Goal: Task Accomplishment & Management: Manage account settings

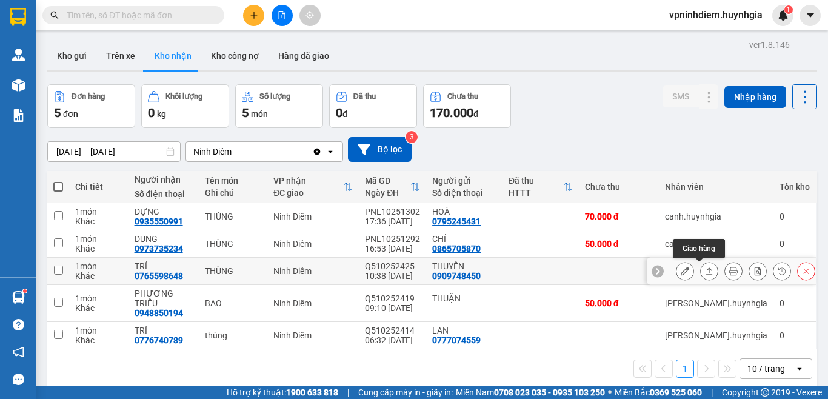
click at [705, 270] on icon at bounding box center [709, 271] width 8 height 8
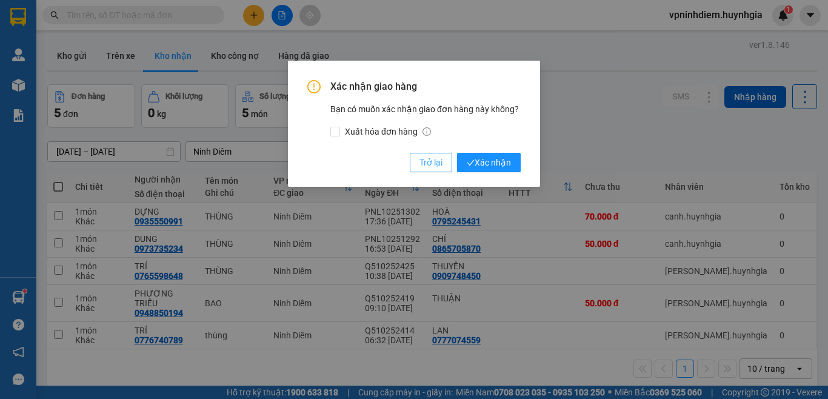
click at [430, 161] on span "Trở lại" at bounding box center [430, 162] width 23 height 13
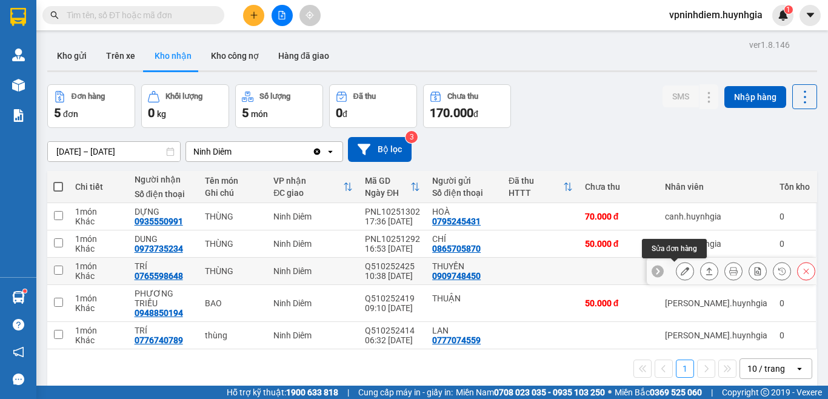
click at [681, 272] on icon at bounding box center [685, 271] width 8 height 8
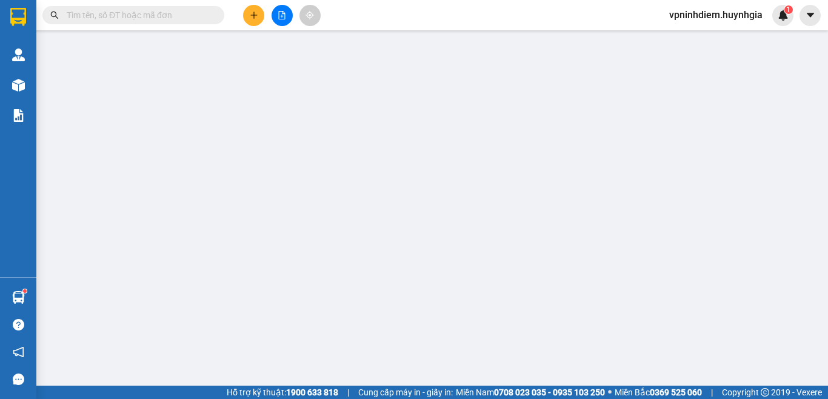
type input "0909748450"
type input "THUYỀN"
type input "0765598648"
type input "TRÍ"
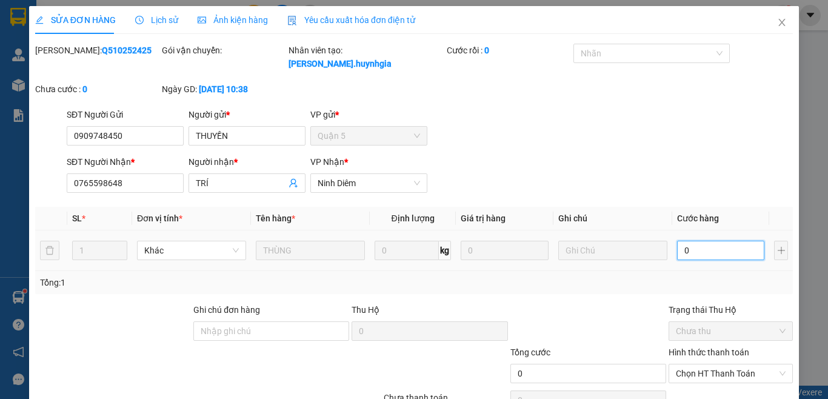
click at [691, 241] on input "0" at bounding box center [720, 250] width 87 height 19
type input "7"
type input "70"
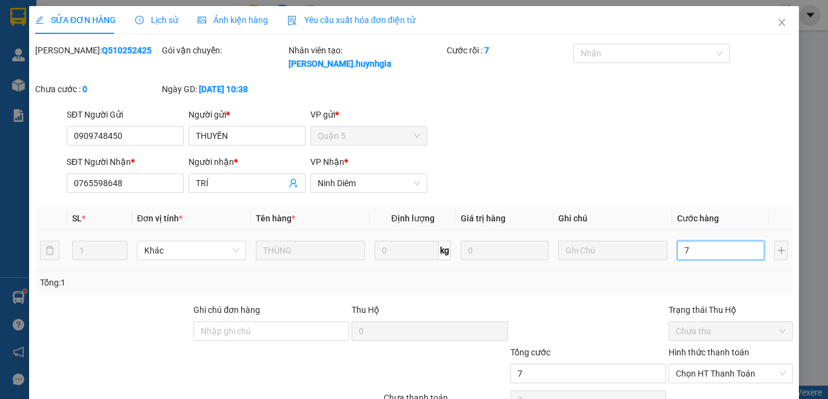
type input "70"
click at [710, 364] on span "Chọn HT Thanh Toán" at bounding box center [731, 373] width 110 height 18
type input "70"
type input "70.000"
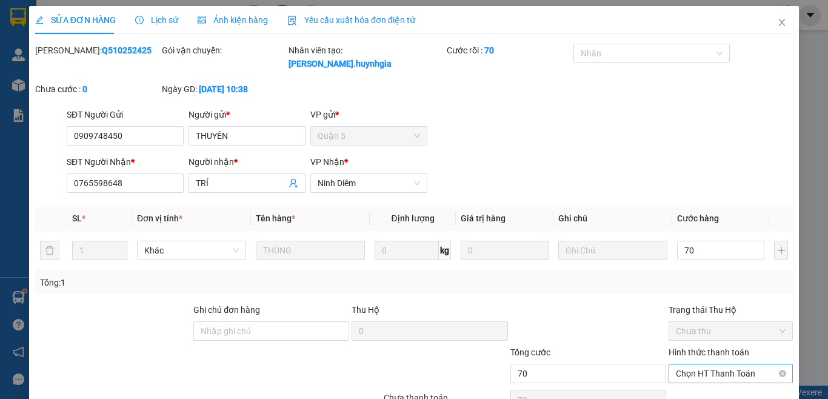
type input "70.000"
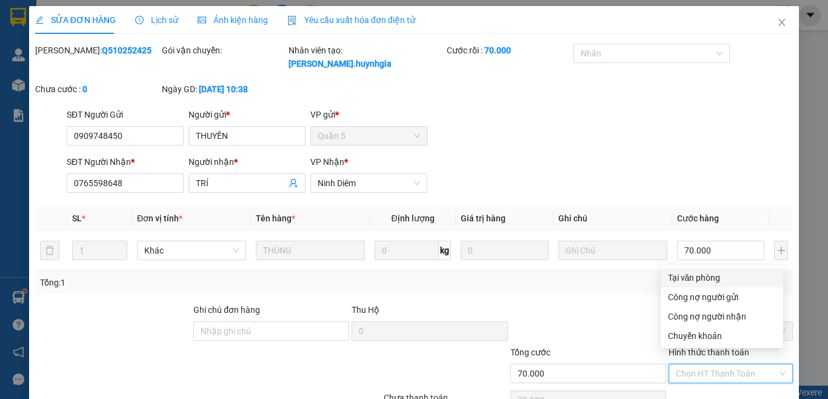
click at [704, 278] on div "Tại văn phòng" at bounding box center [722, 277] width 108 height 13
type input "0"
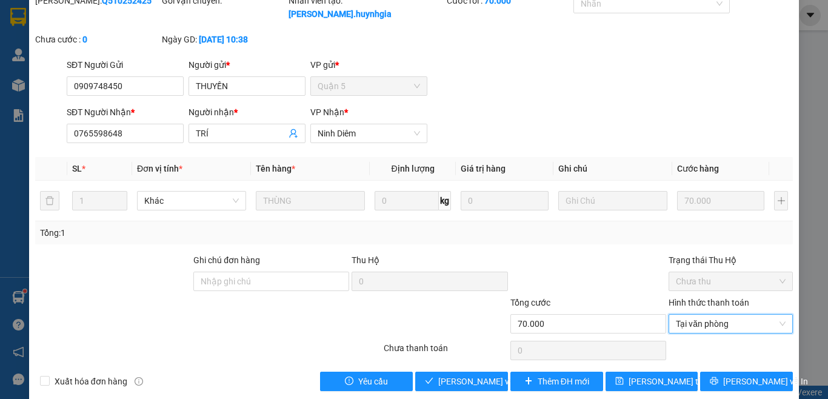
scroll to position [52, 0]
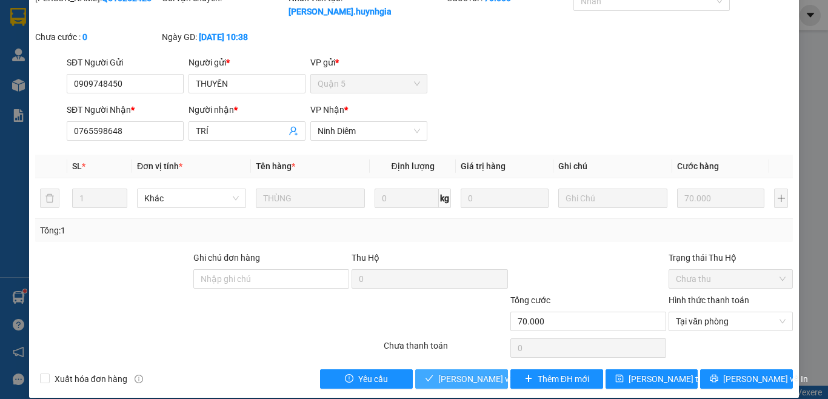
click at [480, 372] on span "[PERSON_NAME] và Giao hàng" at bounding box center [496, 378] width 116 height 13
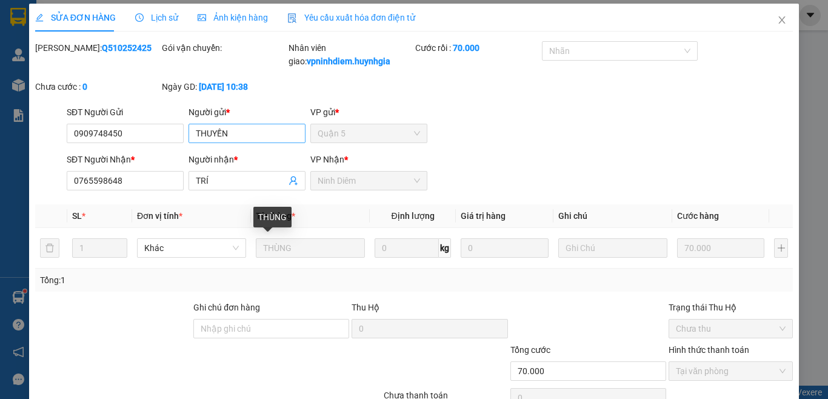
scroll to position [0, 0]
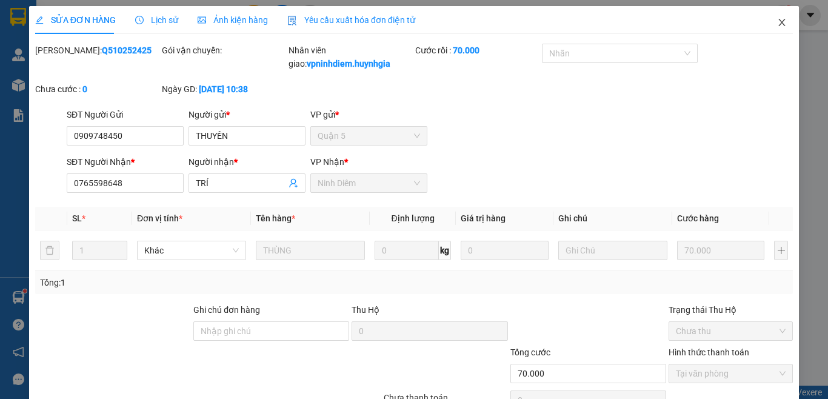
click at [777, 20] on icon "close" at bounding box center [782, 23] width 10 height 10
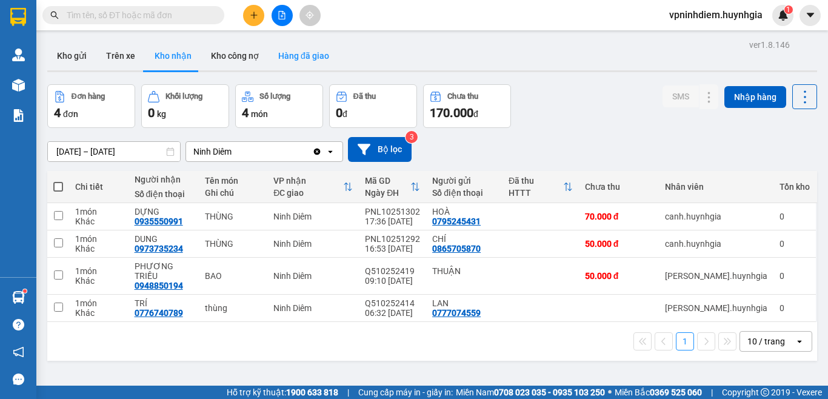
click at [309, 58] on button "Hàng đã giao" at bounding box center [304, 55] width 70 height 29
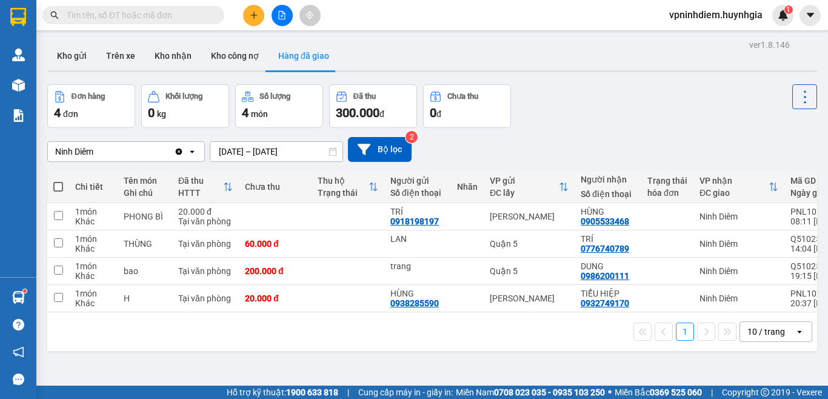
click at [335, 153] on icon at bounding box center [333, 151] width 8 height 8
click at [328, 153] on input "[DATE] – [DATE]" at bounding box center [276, 151] width 132 height 19
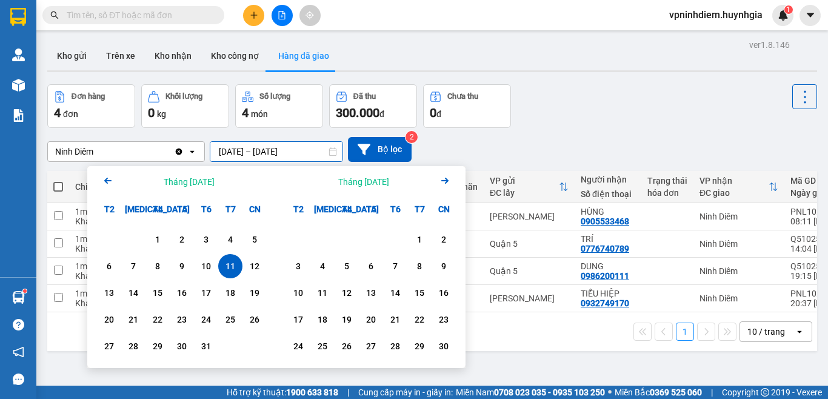
click at [298, 156] on input "[DATE] – [DATE]" at bounding box center [276, 151] width 132 height 19
click at [230, 264] on div "11" at bounding box center [230, 266] width 17 height 15
click at [225, 267] on div "11" at bounding box center [230, 266] width 17 height 15
type input "[DATE] – [DATE]"
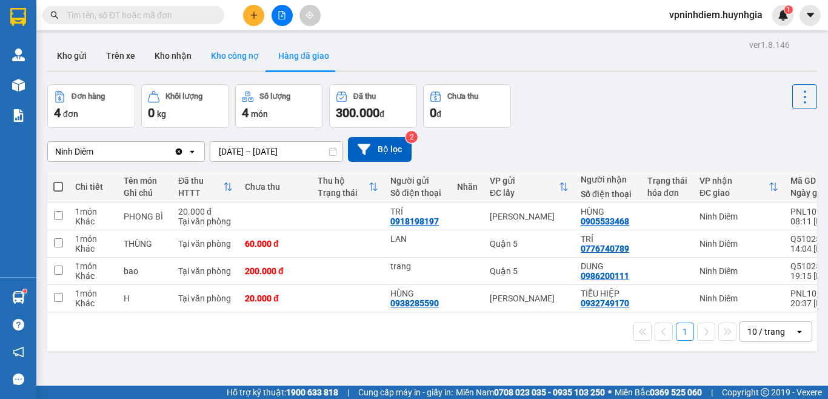
click at [221, 59] on button "Kho công nợ" at bounding box center [234, 55] width 67 height 29
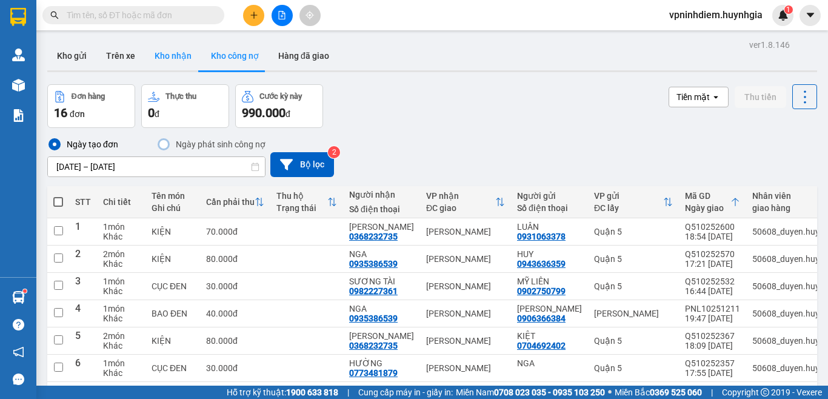
click at [181, 50] on button "Kho nhận" at bounding box center [173, 55] width 56 height 29
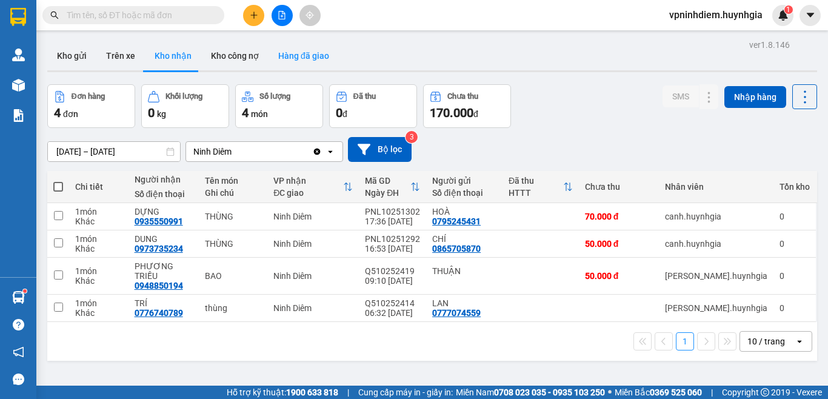
click at [306, 56] on button "Hàng đã giao" at bounding box center [304, 55] width 70 height 29
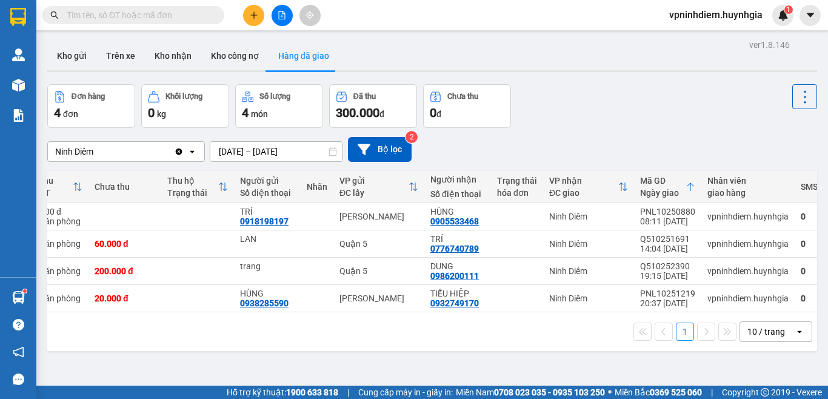
scroll to position [0, 112]
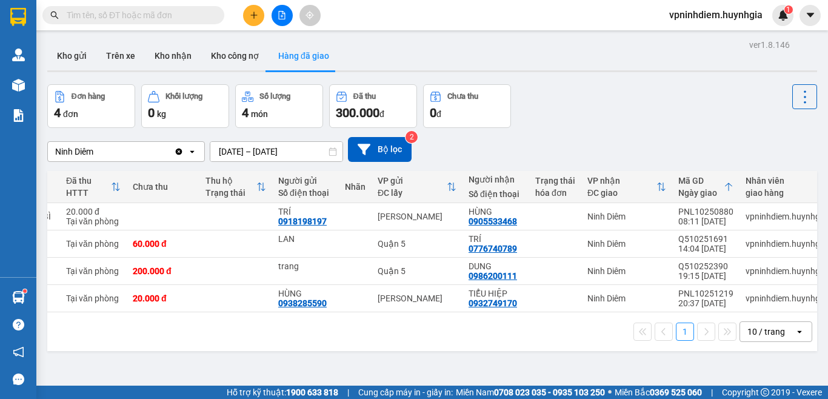
click at [335, 153] on icon at bounding box center [333, 151] width 8 height 8
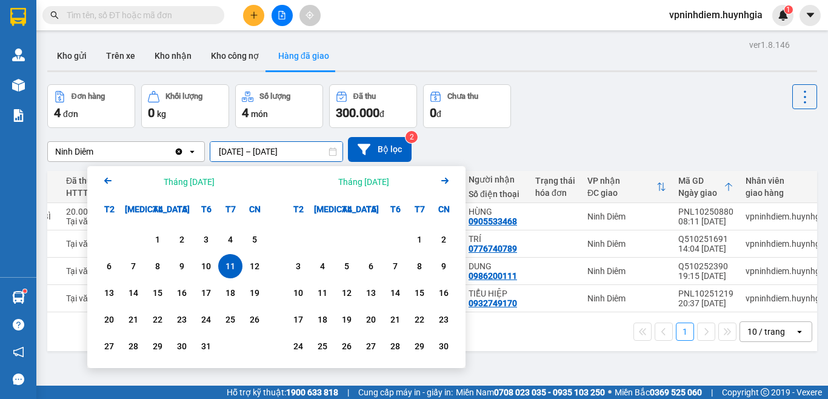
click at [328, 151] on input "[DATE] – [DATE]" at bounding box center [276, 151] width 132 height 19
click at [258, 267] on div "12" at bounding box center [254, 266] width 17 height 15
type input "[DATE] – [DATE]"
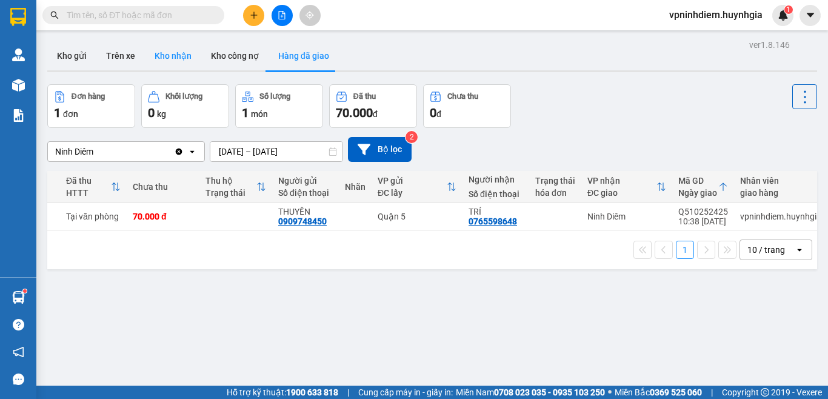
click at [177, 59] on button "Kho nhận" at bounding box center [173, 55] width 56 height 29
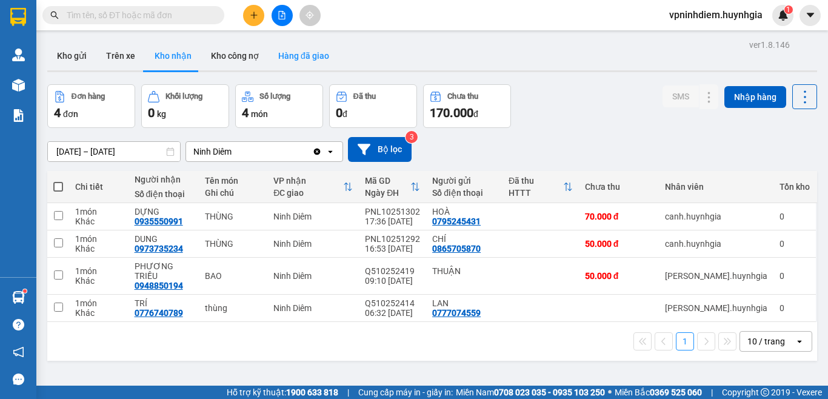
click at [326, 59] on button "Hàng đã giao" at bounding box center [304, 55] width 70 height 29
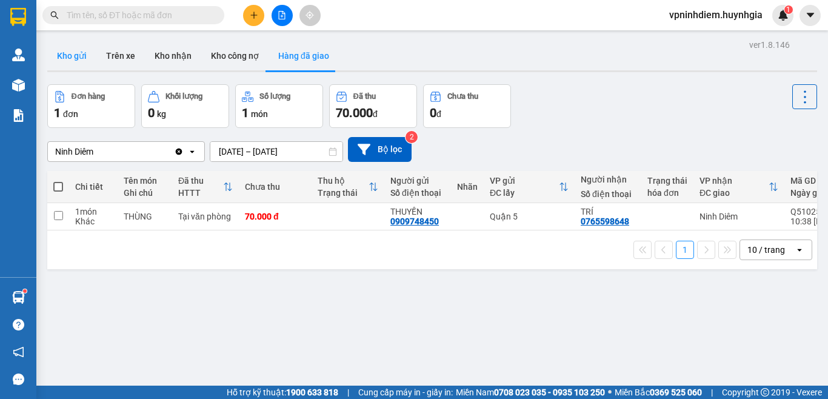
click at [83, 48] on button "Kho gửi" at bounding box center [71, 55] width 49 height 29
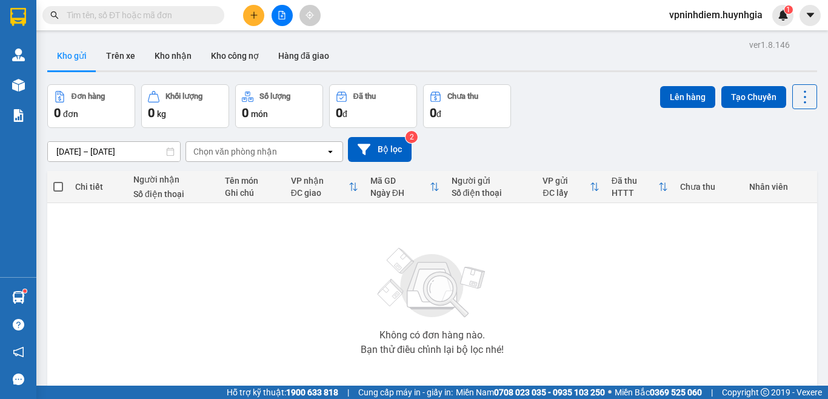
click at [171, 152] on icon at bounding box center [170, 151] width 8 height 8
click at [133, 56] on button "Trên xe" at bounding box center [120, 55] width 48 height 29
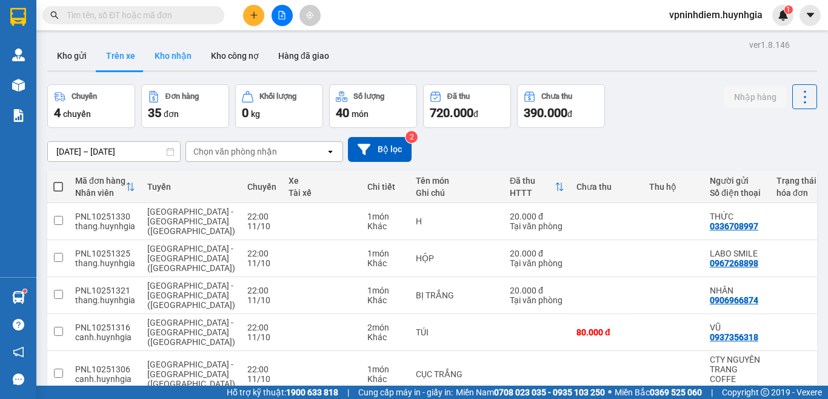
click at [181, 59] on button "Kho nhận" at bounding box center [173, 55] width 56 height 29
type input "[DATE] – [DATE]"
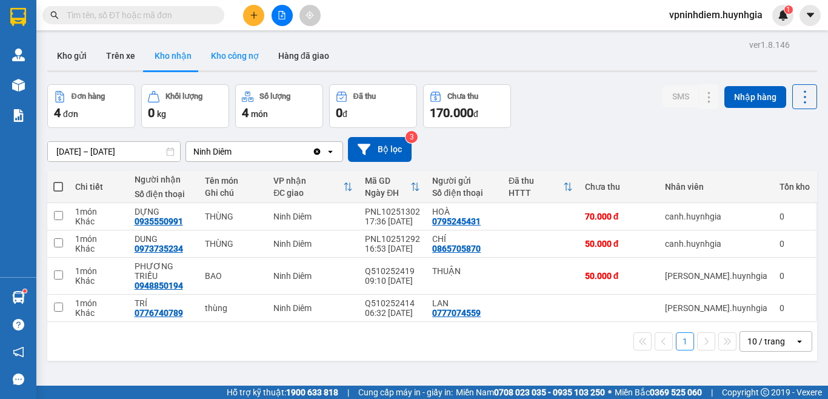
click at [230, 51] on button "Kho công nợ" at bounding box center [234, 55] width 67 height 29
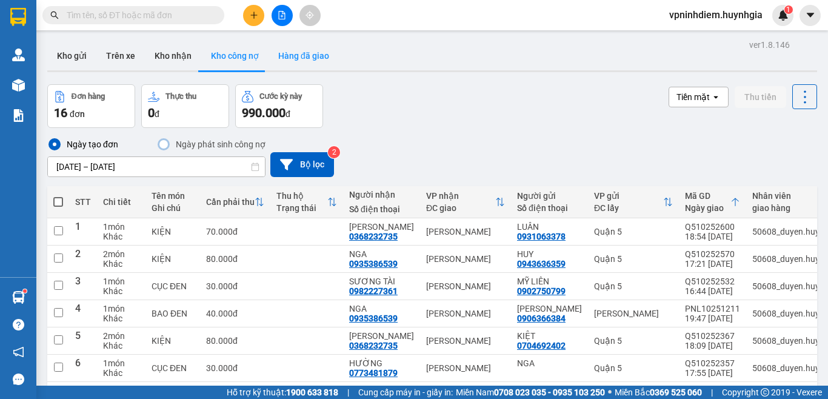
click at [298, 52] on button "Hàng đã giao" at bounding box center [304, 55] width 70 height 29
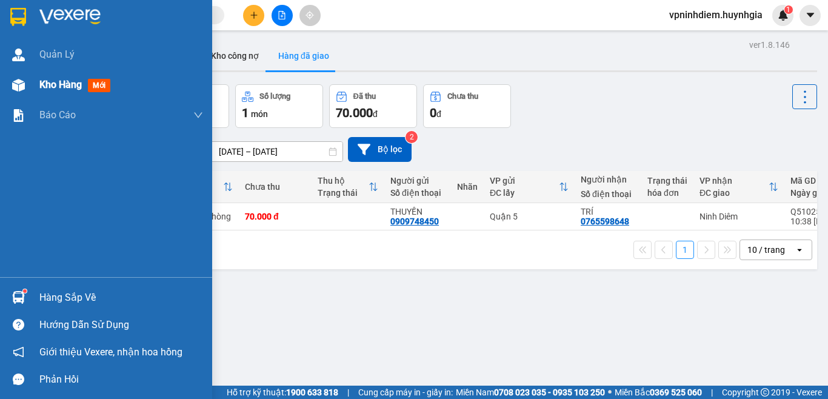
click at [65, 83] on span "Kho hàng" at bounding box center [60, 85] width 42 height 12
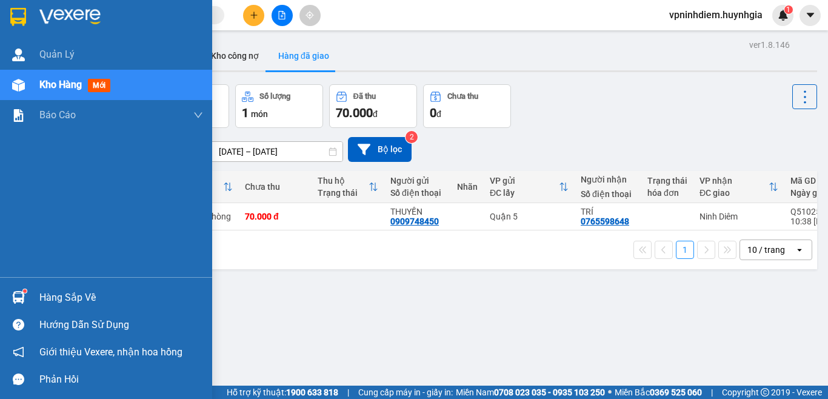
click at [65, 83] on span "Kho hàng" at bounding box center [60, 85] width 42 height 12
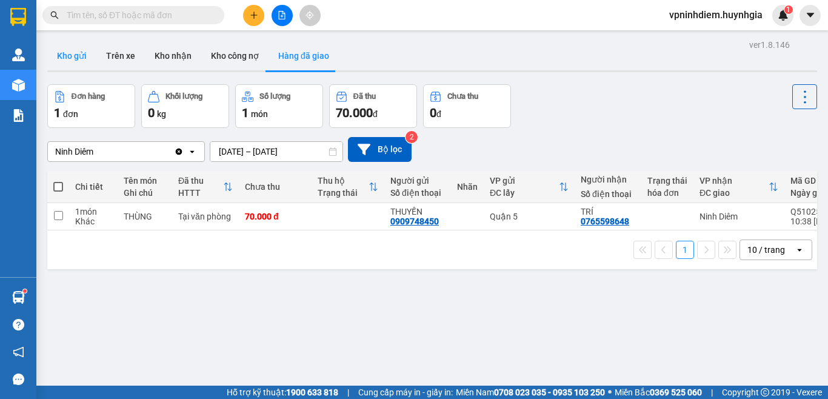
click at [82, 57] on button "Kho gửi" at bounding box center [71, 55] width 49 height 29
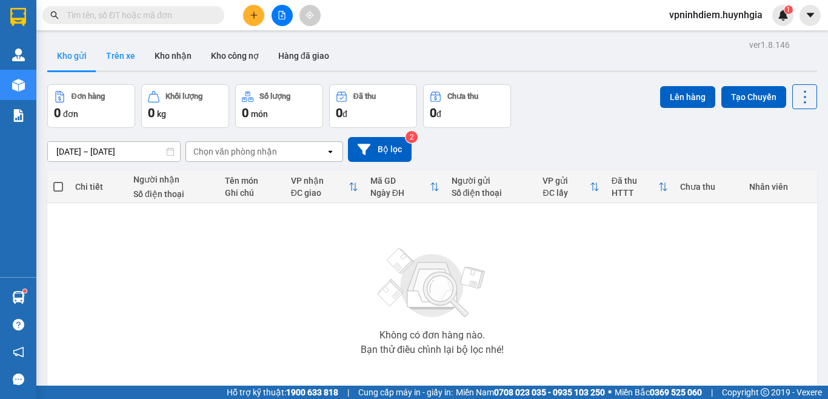
click at [126, 52] on button "Trên xe" at bounding box center [120, 55] width 48 height 29
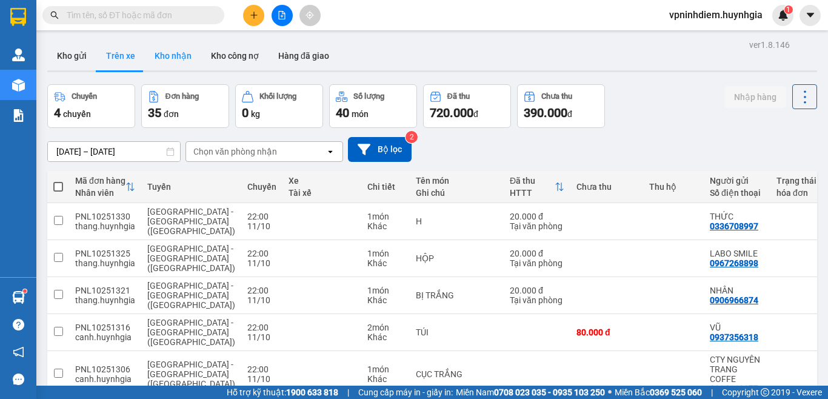
click at [164, 53] on button "Kho nhận" at bounding box center [173, 55] width 56 height 29
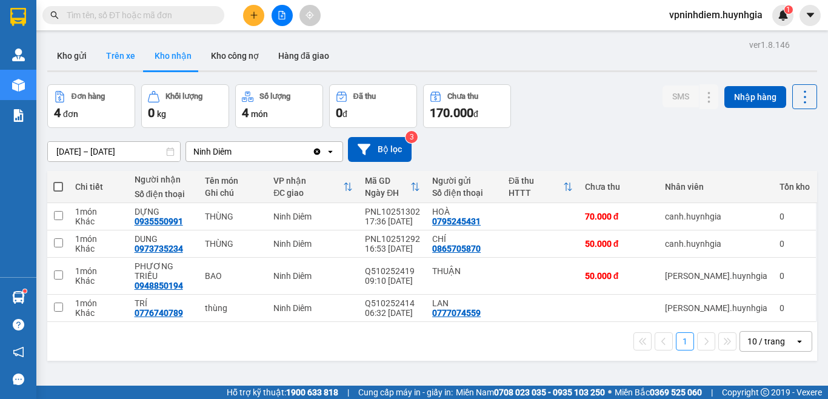
click at [138, 55] on button "Trên xe" at bounding box center [120, 55] width 48 height 29
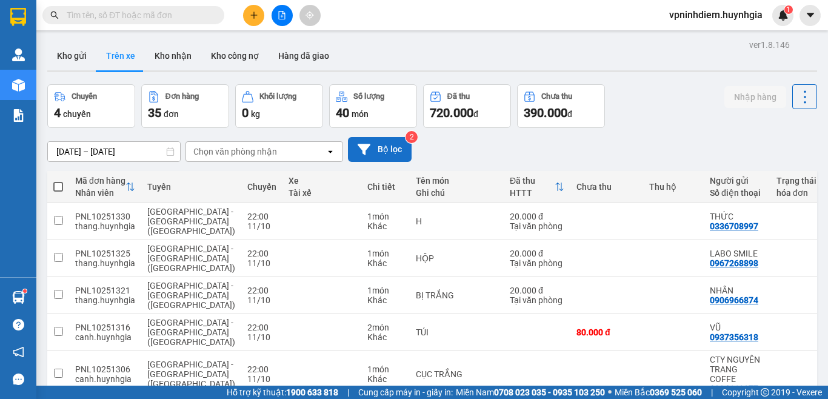
click at [386, 149] on button "Bộ lọc" at bounding box center [380, 149] width 64 height 25
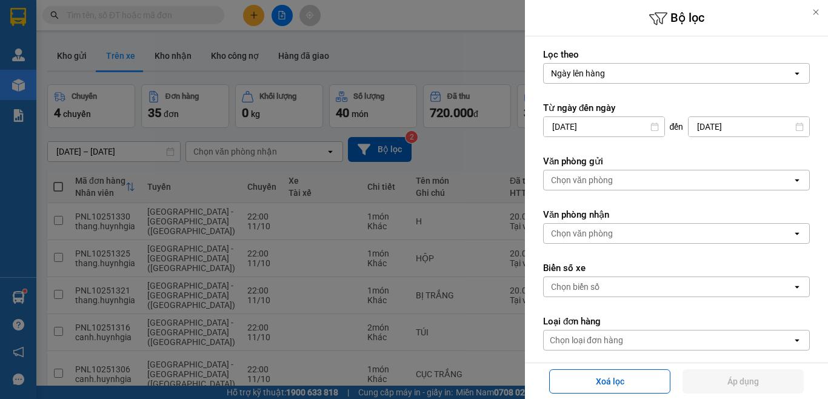
click at [584, 183] on div "Chọn văn phòng" at bounding box center [582, 180] width 62 height 12
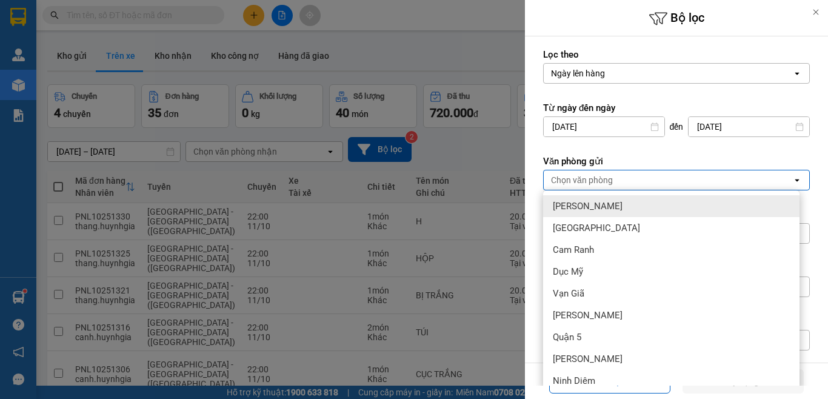
click at [584, 202] on span "[PERSON_NAME]" at bounding box center [588, 206] width 70 height 12
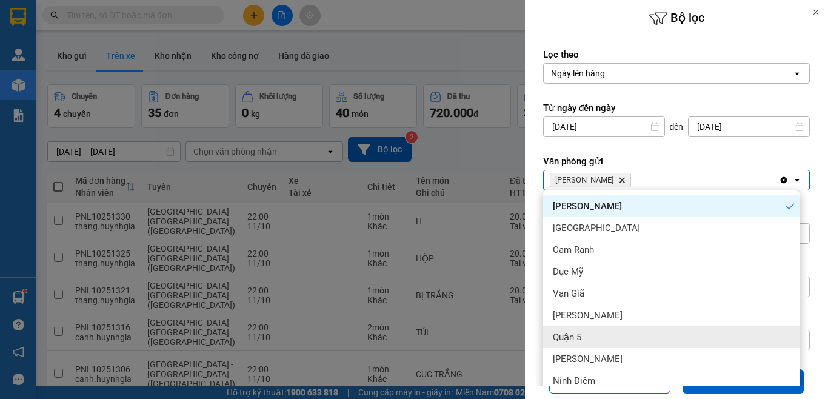
click at [590, 340] on div "Quận 5" at bounding box center [671, 337] width 256 height 22
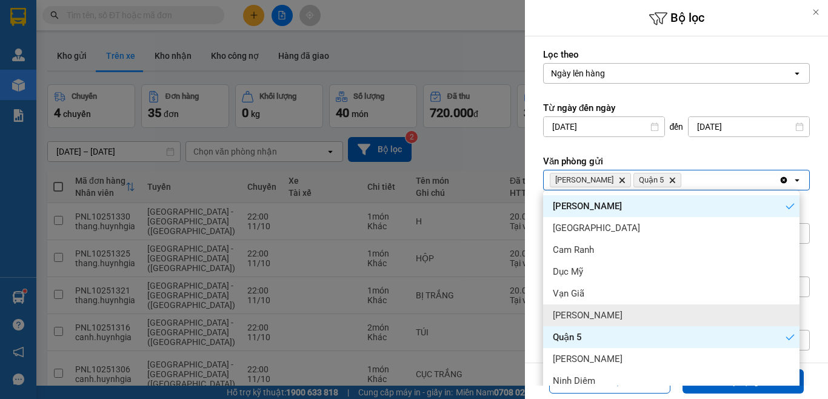
click at [815, 220] on div "Lọc theo Ngày lên hàng open Từ ngày đến [DATE] Press the down arrow key to inte…" at bounding box center [676, 253] width 303 height 435
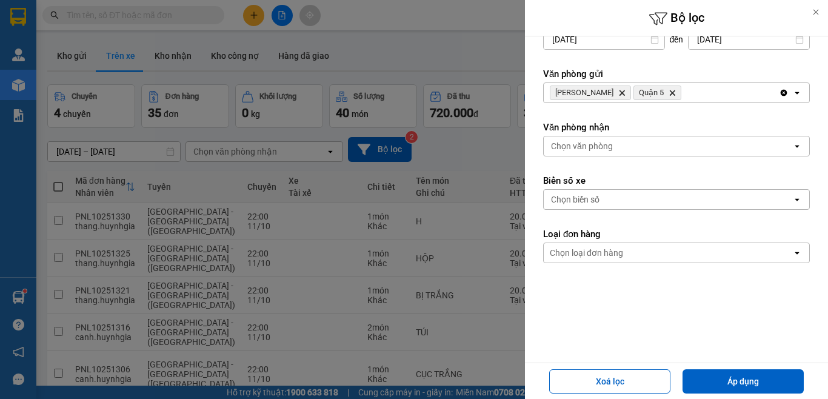
scroll to position [109, 0]
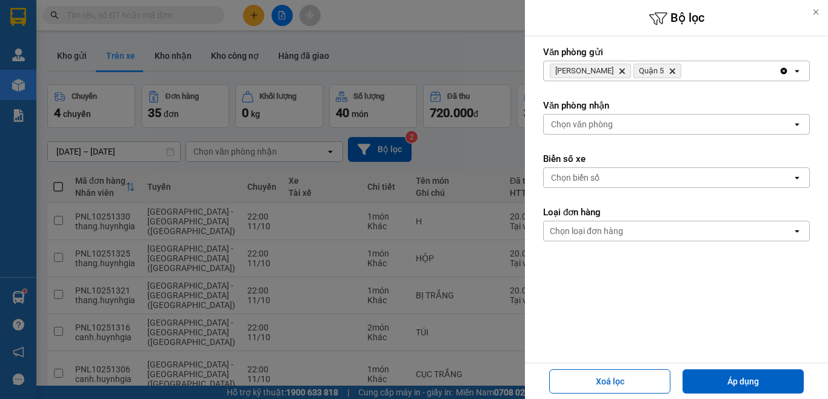
click at [650, 123] on div "Chọn văn phòng" at bounding box center [668, 124] width 249 height 19
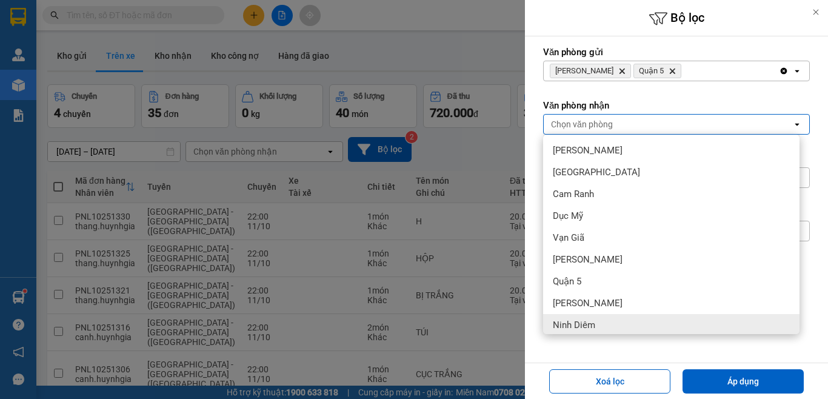
click at [601, 329] on div "Ninh Diêm" at bounding box center [671, 325] width 256 height 22
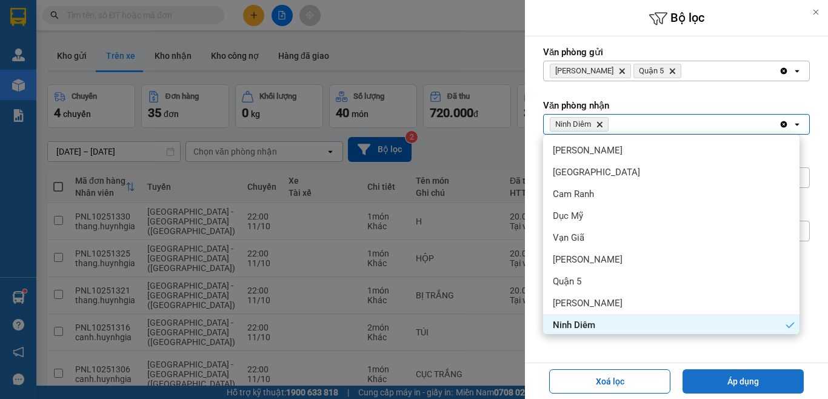
click at [744, 386] on button "Áp dụng" at bounding box center [743, 381] width 121 height 24
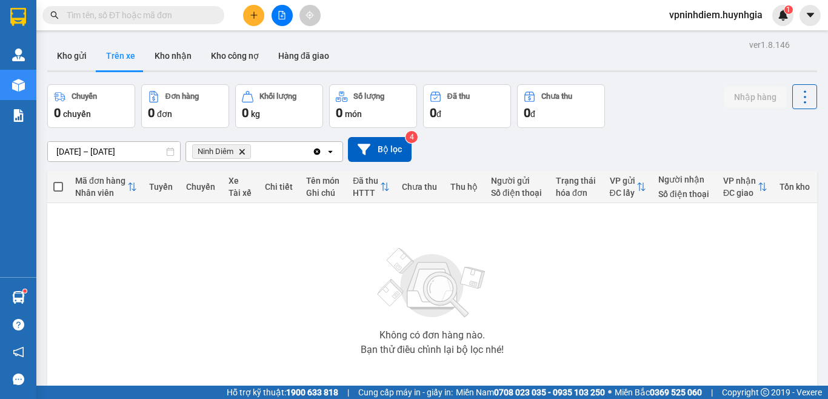
click at [170, 150] on icon at bounding box center [170, 151] width 8 height 8
click at [167, 150] on icon at bounding box center [170, 151] width 7 height 8
click at [167, 156] on div "ver 1.8.146 Kho gửi Trên xe Kho nhận Kho công nợ Hàng đã giao Chuyến 0 chuyến Đ…" at bounding box center [432, 236] width 780 height 400
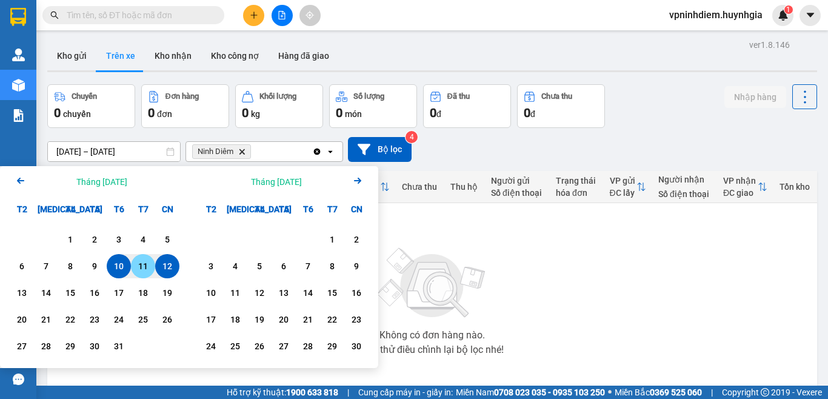
click at [148, 269] on div "11" at bounding box center [143, 266] width 17 height 15
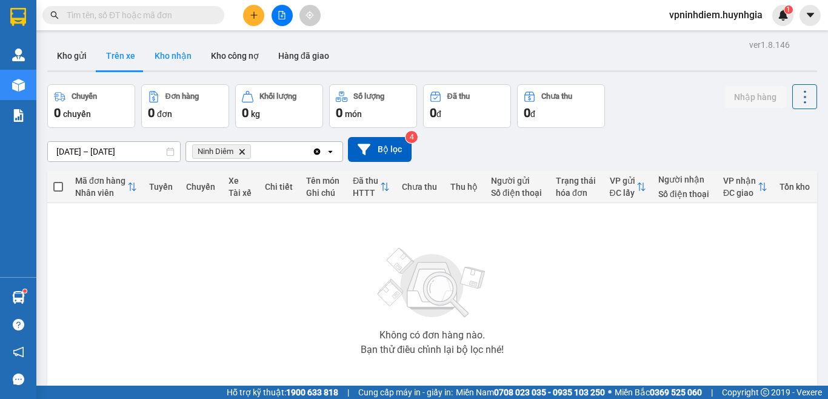
click at [185, 47] on button "Kho nhận" at bounding box center [173, 55] width 56 height 29
type input "[DATE] – [DATE]"
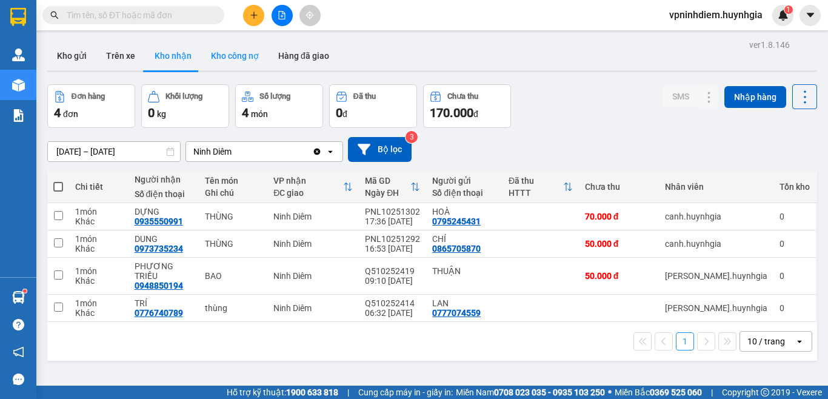
click at [230, 58] on button "Kho công nợ" at bounding box center [234, 55] width 67 height 29
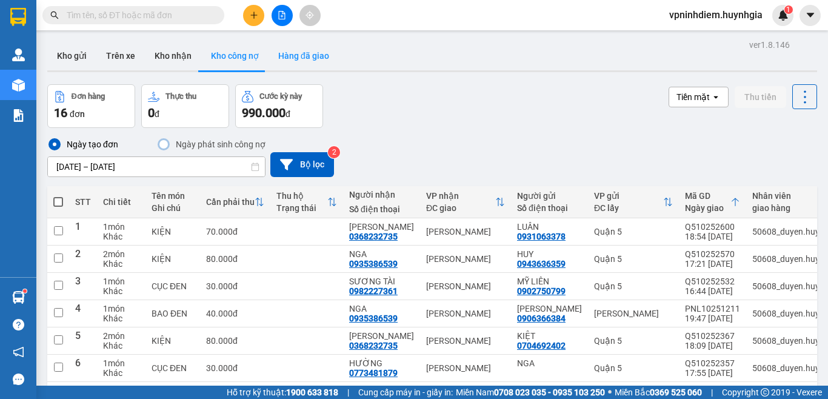
click at [302, 55] on button "Hàng đã giao" at bounding box center [304, 55] width 70 height 29
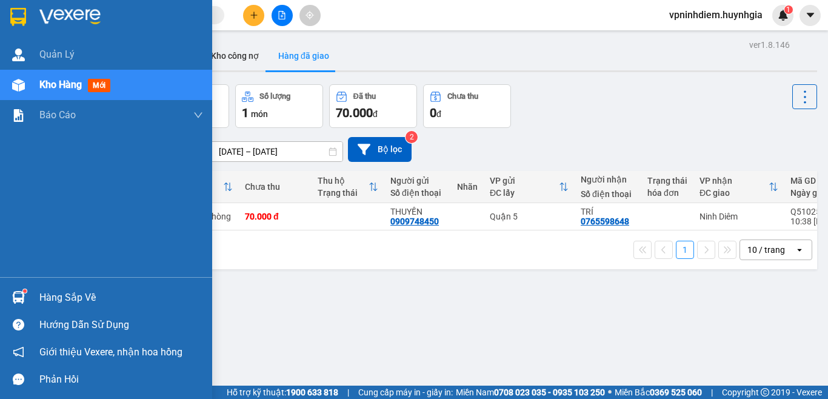
click at [68, 323] on div "Hướng dẫn sử dụng" at bounding box center [121, 325] width 164 height 18
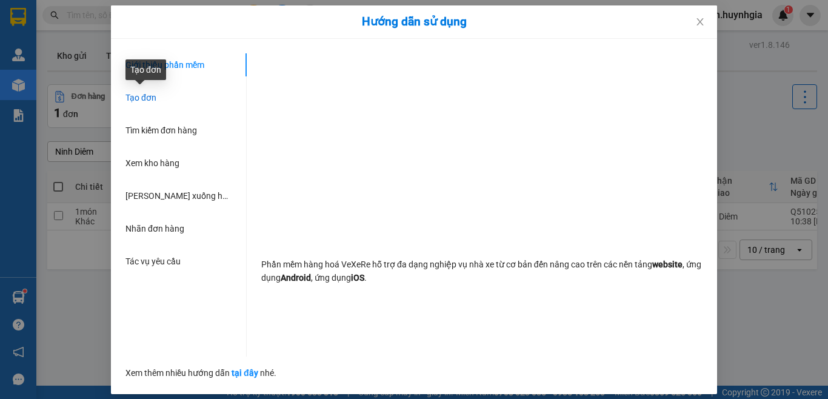
click at [145, 97] on span "Tạo đơn" at bounding box center [140, 98] width 31 height 10
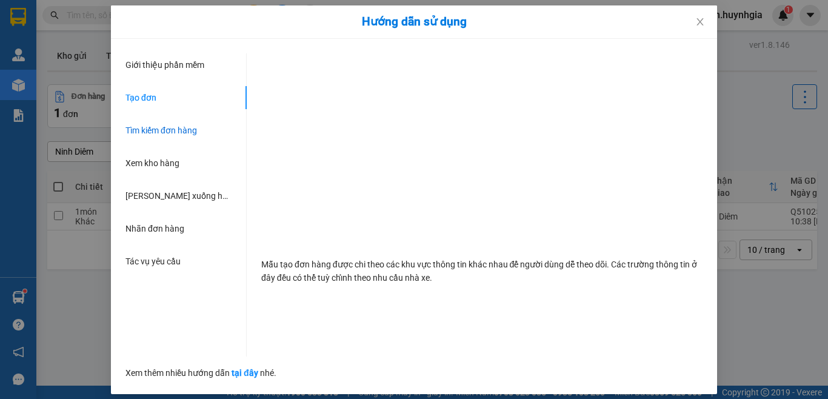
click at [150, 136] on div "Tìm kiếm đơn hàng" at bounding box center [161, 130] width 72 height 13
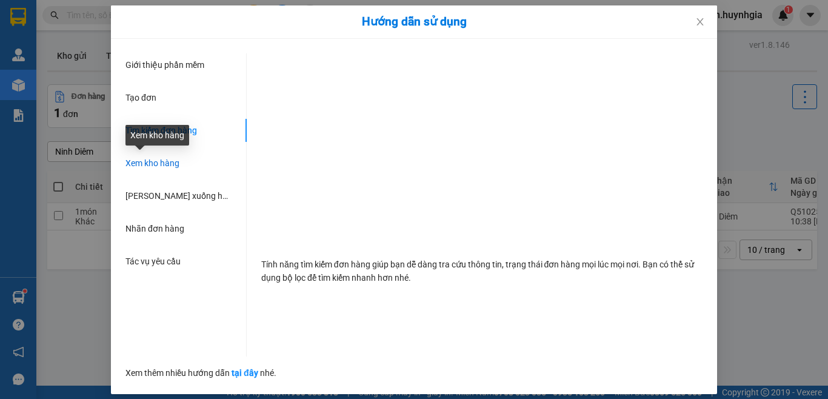
click at [152, 167] on span "Xem kho hàng" at bounding box center [152, 163] width 54 height 10
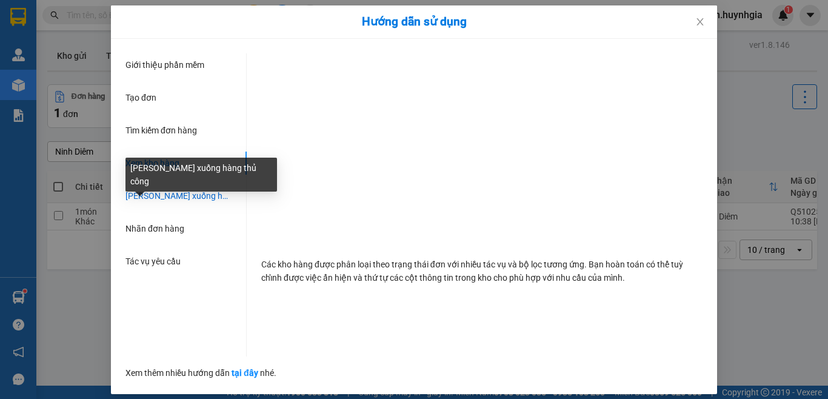
click at [155, 192] on span "[PERSON_NAME] xuống hàng thủ công" at bounding box center [198, 196] width 147 height 10
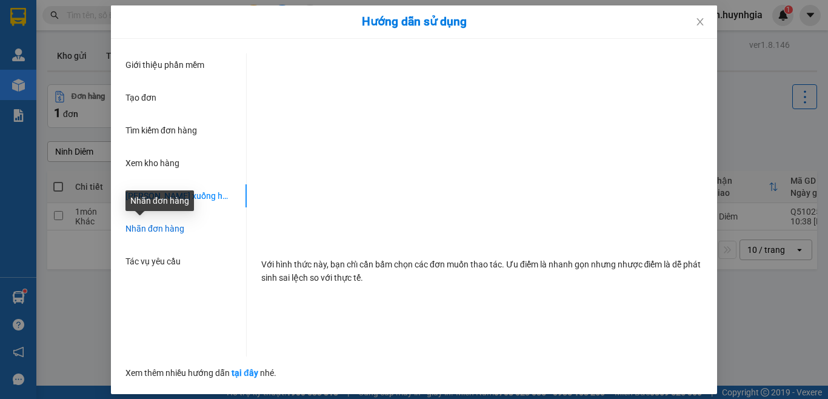
click at [161, 228] on span "Nhãn đơn hàng" at bounding box center [154, 229] width 59 height 10
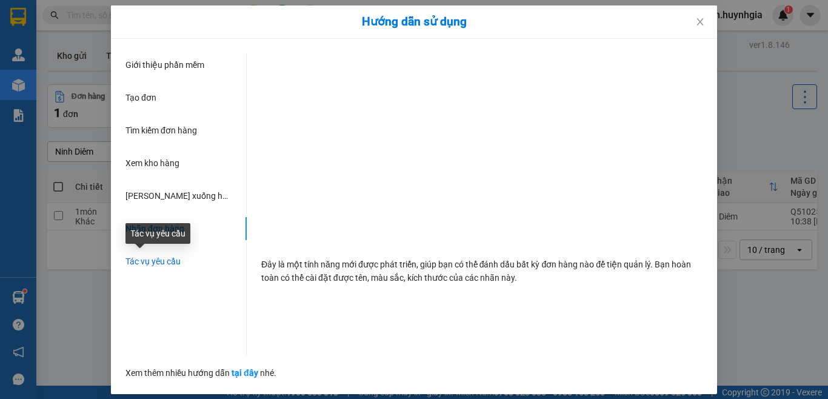
click at [163, 261] on span "Tác vụ yêu cầu" at bounding box center [152, 261] width 55 height 10
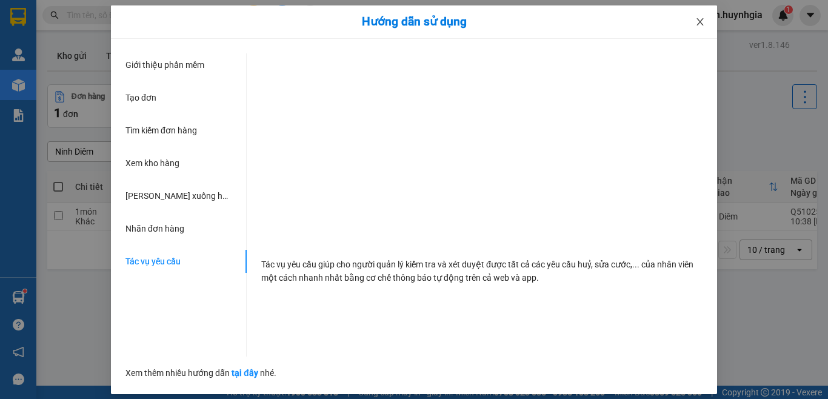
click at [701, 21] on icon "close" at bounding box center [700, 21] width 7 height 7
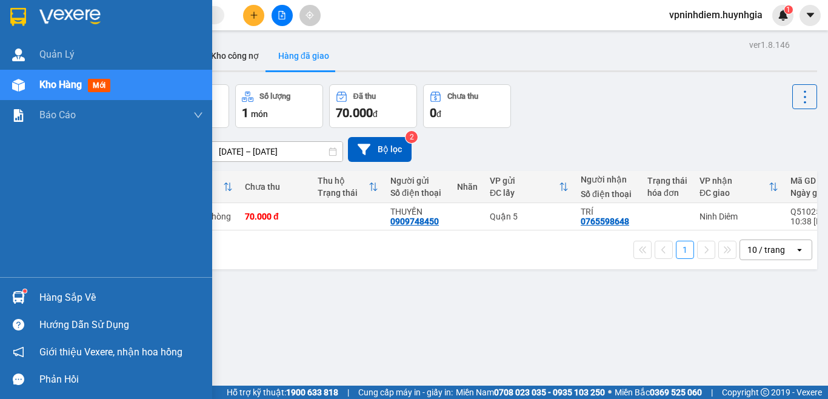
click at [45, 81] on span "Kho hàng" at bounding box center [60, 85] width 42 height 12
click at [92, 86] on span "mới" at bounding box center [99, 85] width 22 height 13
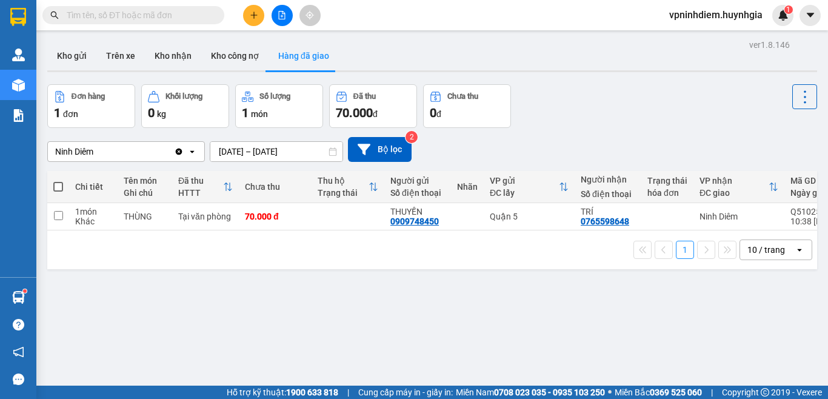
click at [248, 311] on div "ver 1.8.146 Kho gửi Trên xe Kho nhận Kho công nợ Hàng đã giao Đơn hàng 1 đơn Kh…" at bounding box center [432, 235] width 780 height 399
click at [285, 16] on icon "file-add" at bounding box center [282, 15] width 7 height 8
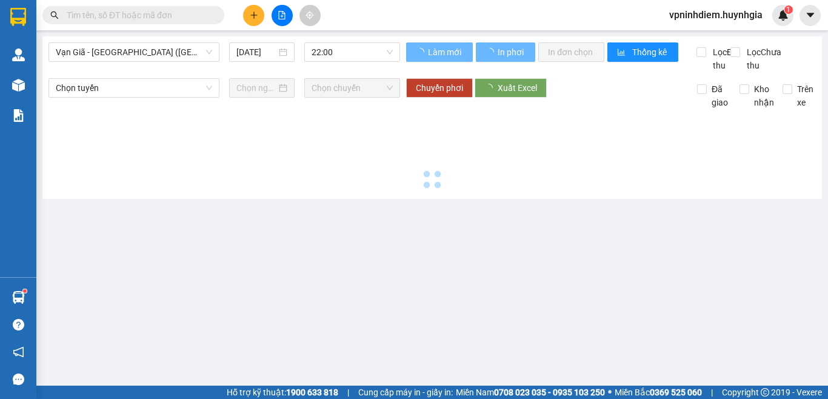
type input "[DATE]"
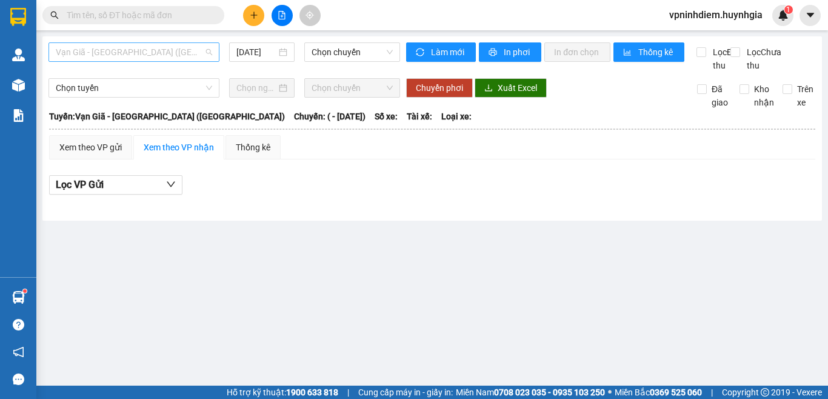
click at [207, 56] on span "Vạn Giã - [GEOGRAPHIC_DATA] ([GEOGRAPHIC_DATA])" at bounding box center [134, 52] width 156 height 18
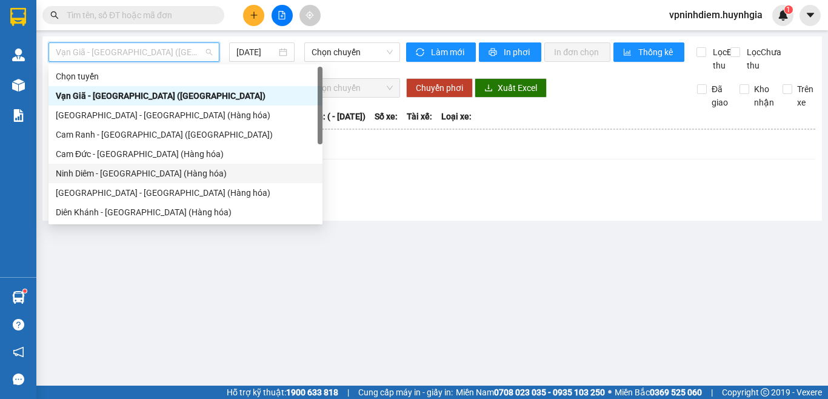
click at [134, 172] on div "Ninh Diêm - [GEOGRAPHIC_DATA] (Hàng hóa)" at bounding box center [185, 173] width 259 height 13
type input "[DATE]"
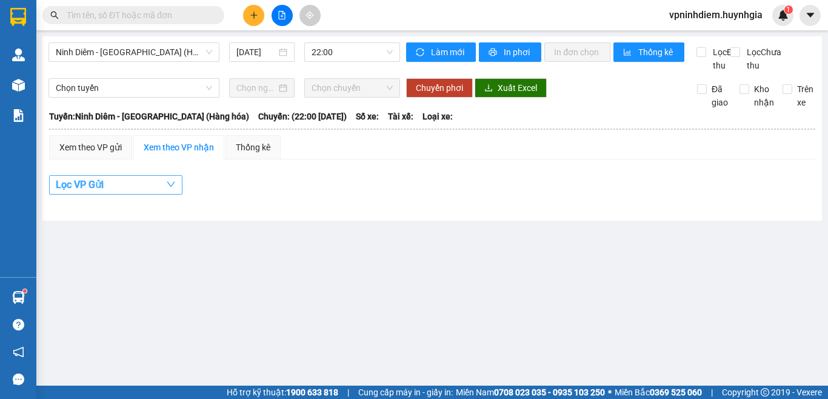
click at [170, 189] on icon "down" at bounding box center [171, 184] width 10 height 10
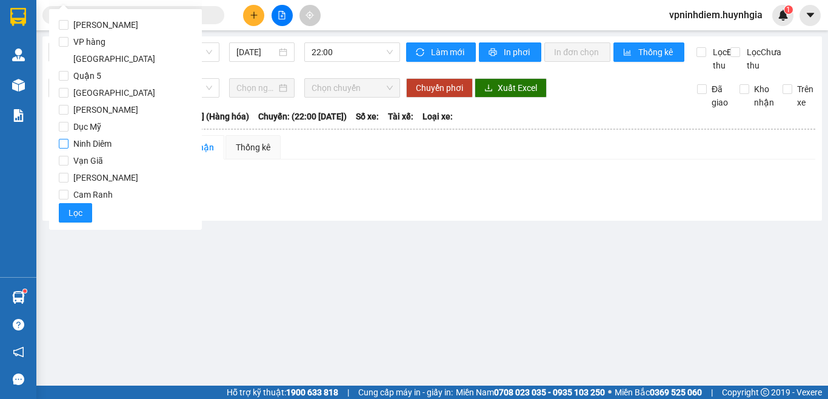
click at [99, 135] on span "Ninh Diêm" at bounding box center [93, 143] width 48 height 17
click at [69, 139] on input "Ninh Diêm" at bounding box center [64, 144] width 10 height 10
checkbox input "true"
click at [76, 206] on span "Lọc" at bounding box center [76, 212] width 14 height 13
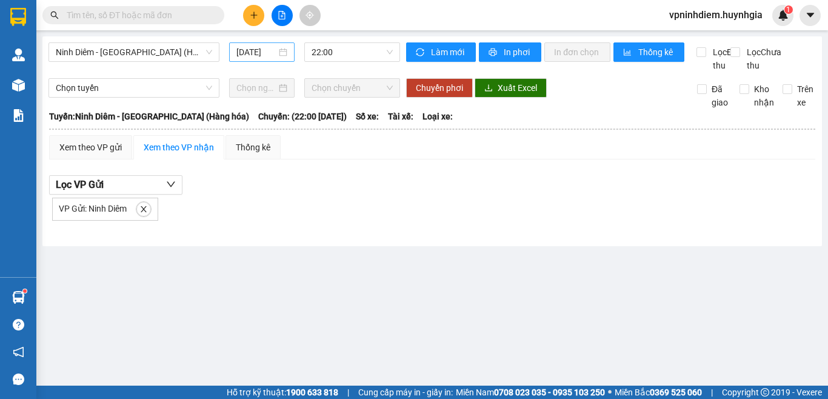
click at [281, 48] on div "[DATE]" at bounding box center [261, 51] width 51 height 13
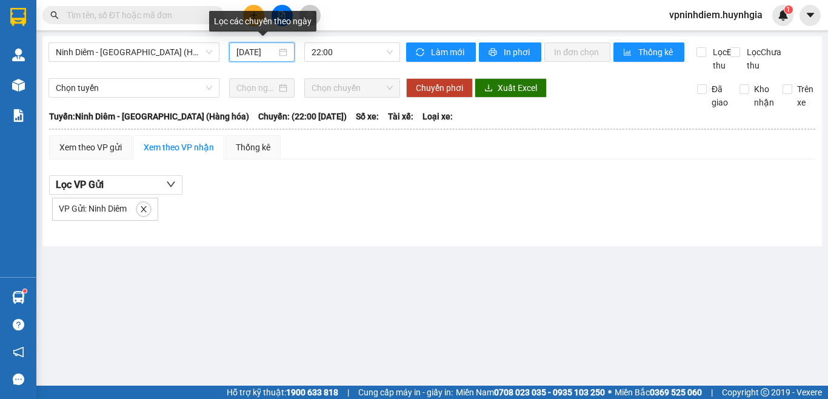
scroll to position [0, 3]
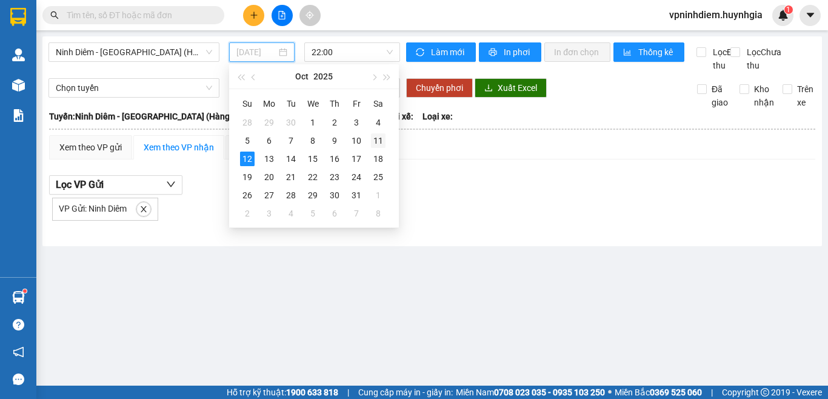
click at [376, 141] on div "11" at bounding box center [378, 140] width 15 height 15
type input "[DATE]"
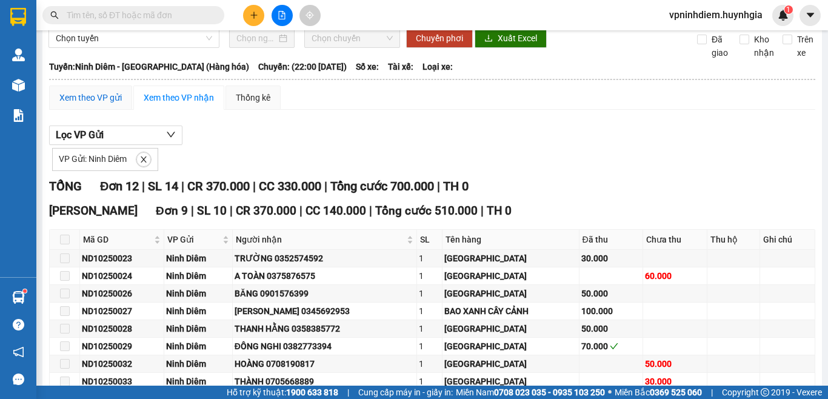
click at [98, 104] on div "Xem theo VP gửi" at bounding box center [90, 97] width 62 height 13
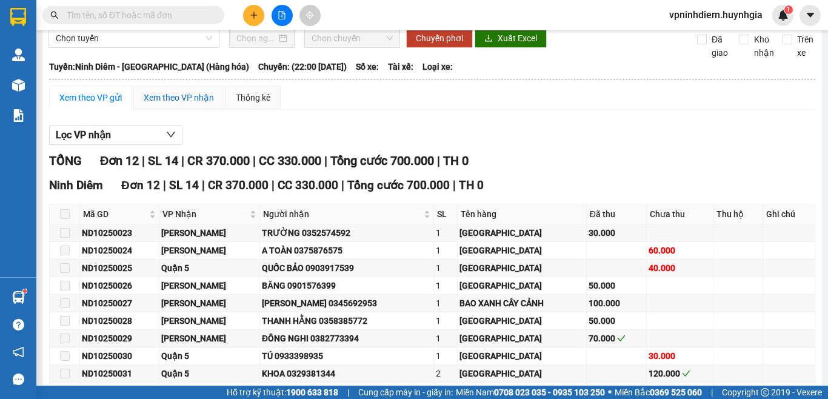
click at [203, 104] on div "Xem theo VP nhận" at bounding box center [179, 97] width 70 height 13
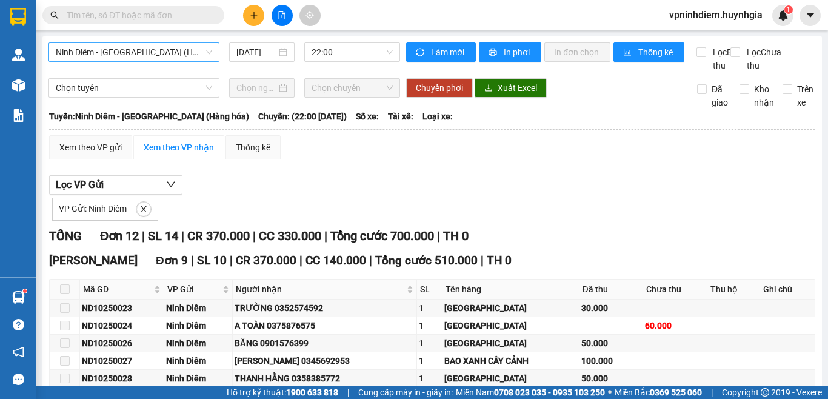
click at [173, 54] on span "Ninh Diêm - [GEOGRAPHIC_DATA] (Hàng hóa)" at bounding box center [134, 52] width 156 height 18
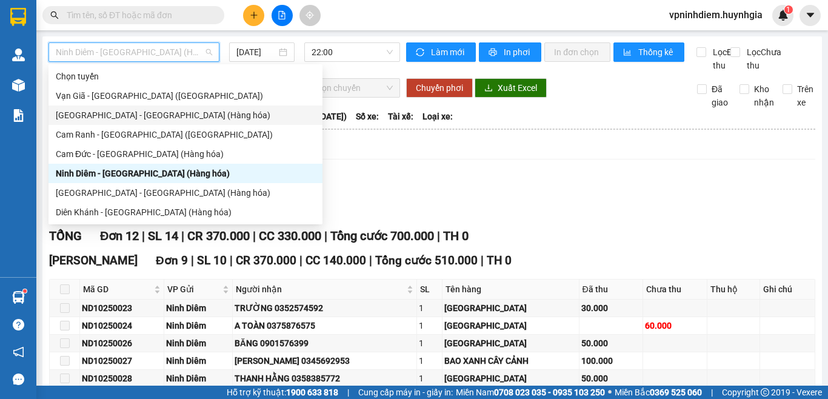
click at [158, 115] on div "[GEOGRAPHIC_DATA] - [GEOGRAPHIC_DATA] (Hàng hóa)" at bounding box center [185, 115] width 259 height 13
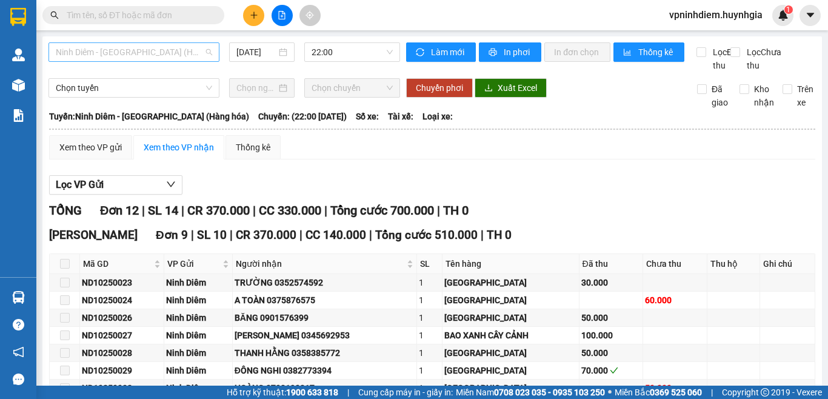
click at [206, 53] on span "Ninh Diêm - [GEOGRAPHIC_DATA] (Hàng hóa)" at bounding box center [134, 52] width 156 height 18
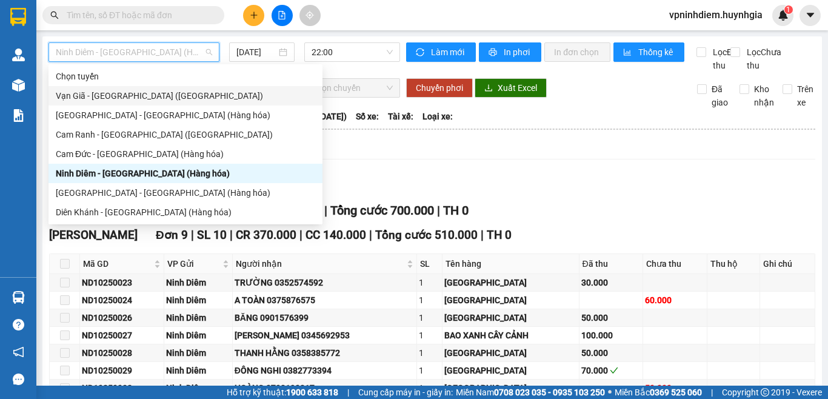
click at [125, 95] on div "Vạn Giã - [GEOGRAPHIC_DATA] ([GEOGRAPHIC_DATA])" at bounding box center [185, 95] width 259 height 13
type input "[DATE]"
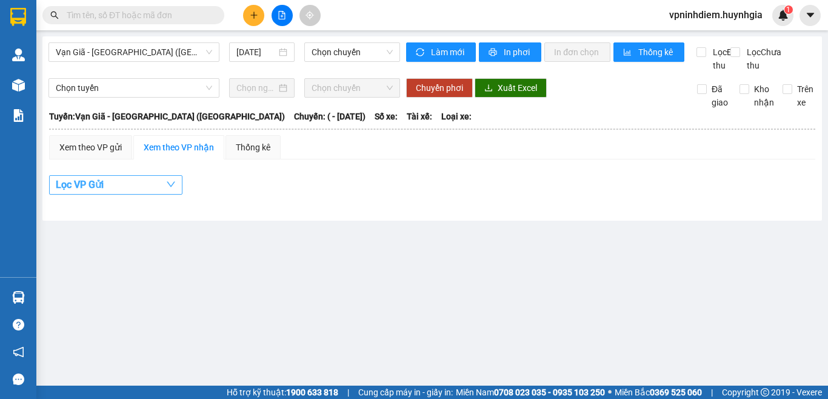
click at [170, 189] on icon "down" at bounding box center [171, 184] width 10 height 10
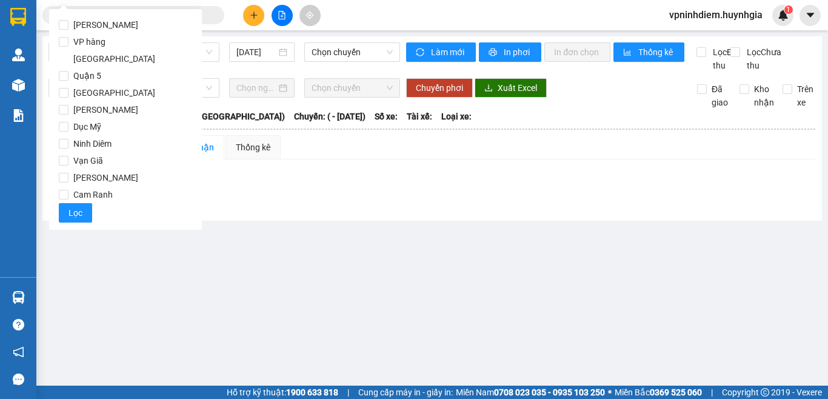
click at [244, 195] on div "Lọc VP Gửi" at bounding box center [432, 185] width 766 height 20
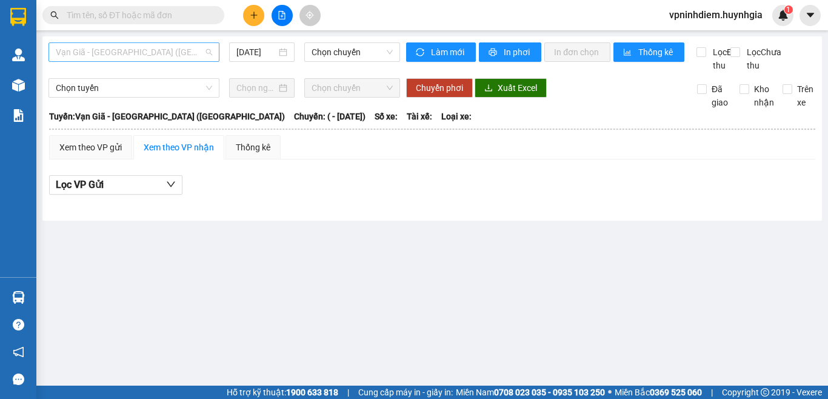
click at [186, 53] on span "Vạn Giã - [GEOGRAPHIC_DATA] ([GEOGRAPHIC_DATA])" at bounding box center [134, 52] width 156 height 18
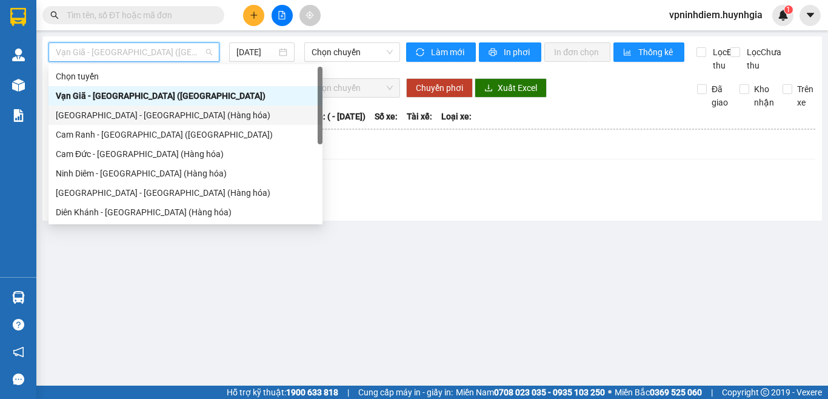
click at [163, 116] on div "[GEOGRAPHIC_DATA] - [GEOGRAPHIC_DATA] (Hàng hóa)" at bounding box center [185, 115] width 259 height 13
type input "[DATE]"
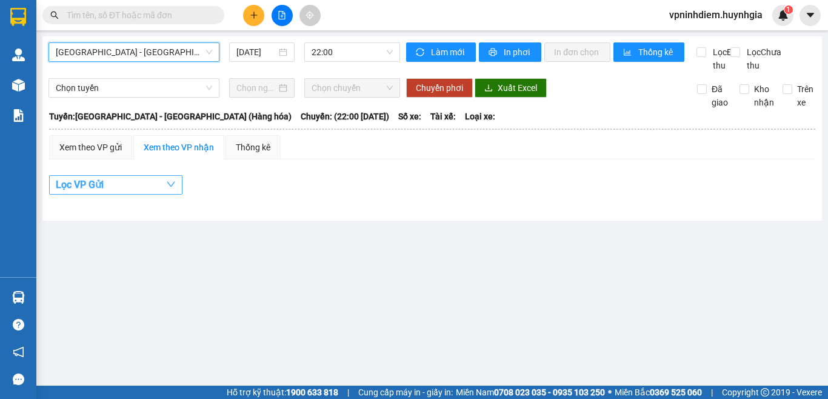
click at [164, 195] on button "Lọc VP Gửi" at bounding box center [115, 184] width 133 height 19
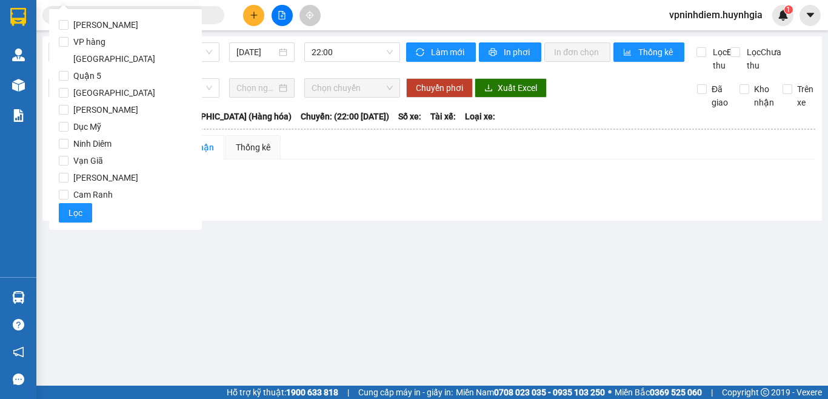
click at [212, 195] on div "Lọc VP Gửi" at bounding box center [432, 185] width 766 height 20
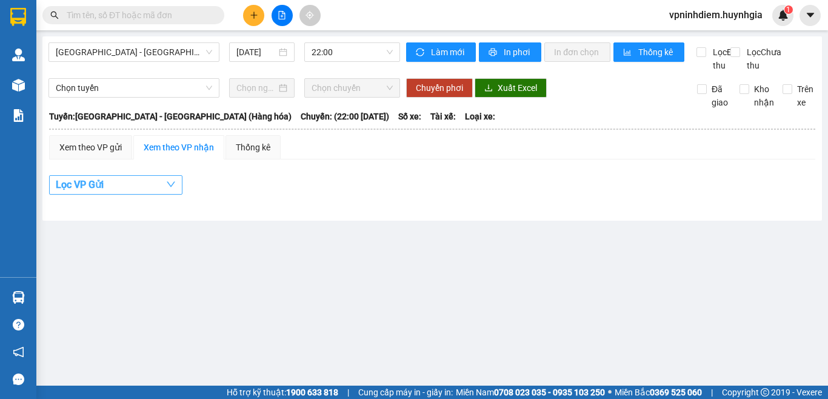
click at [166, 189] on icon "down" at bounding box center [171, 184] width 10 height 10
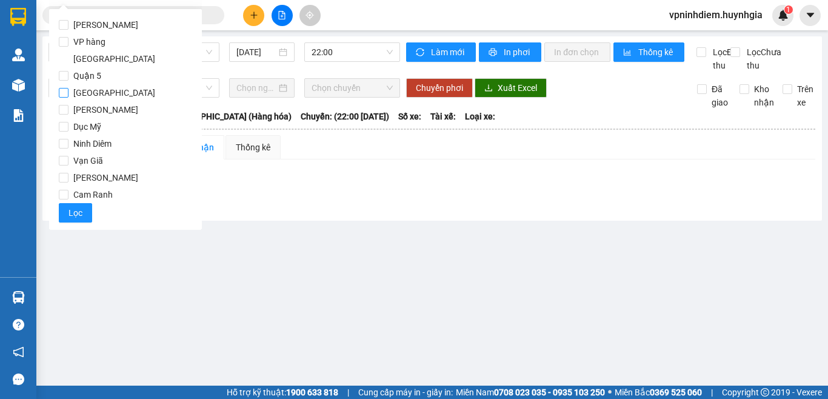
click at [60, 88] on input "[GEOGRAPHIC_DATA]" at bounding box center [64, 93] width 10 height 10
checkbox input "true"
click at [82, 203] on button "Lọc" at bounding box center [75, 212] width 33 height 19
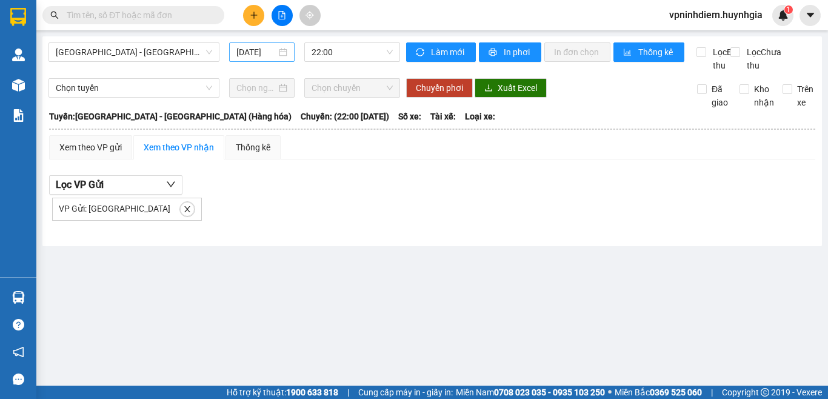
click at [282, 50] on div "[DATE]" at bounding box center [261, 51] width 51 height 13
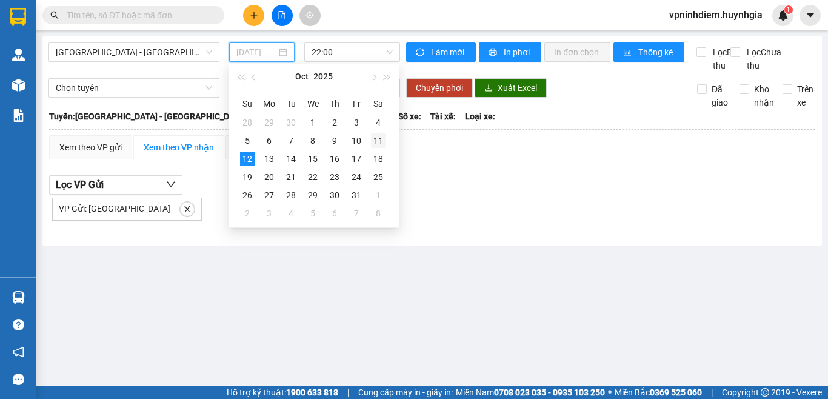
click at [380, 141] on div "11" at bounding box center [378, 140] width 15 height 15
type input "[DATE]"
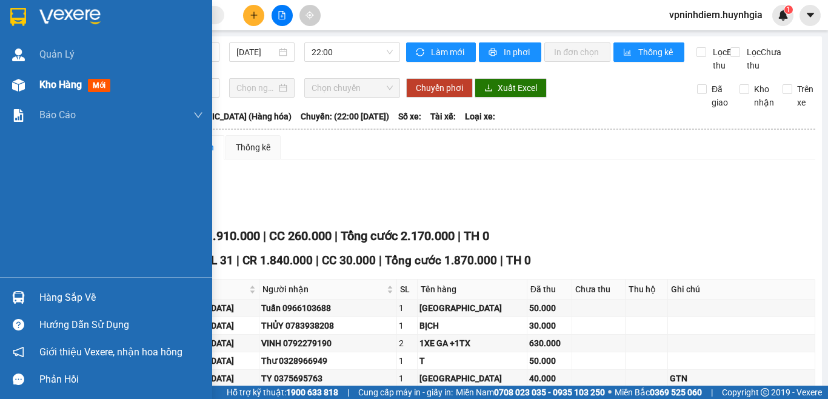
click at [18, 84] on img at bounding box center [18, 85] width 13 height 13
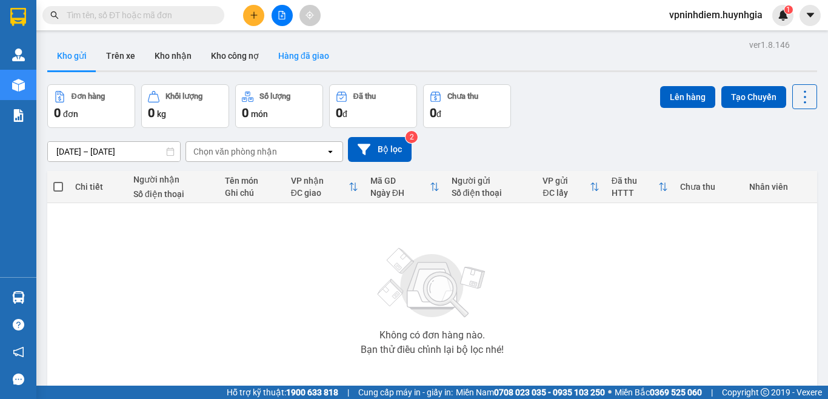
click at [289, 52] on button "Hàng đã giao" at bounding box center [304, 55] width 70 height 29
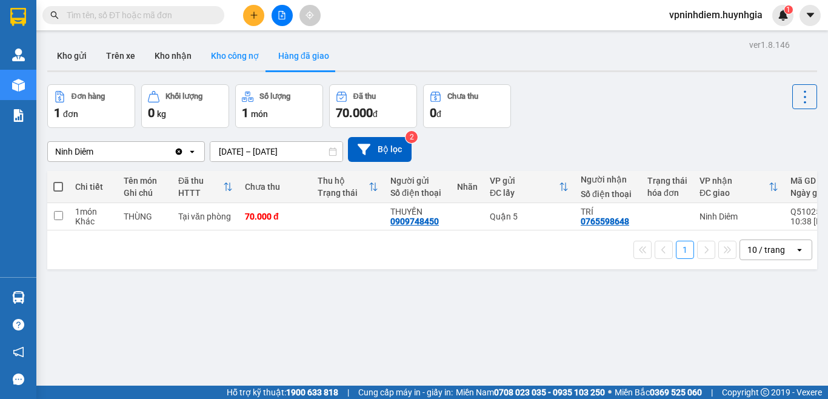
click at [223, 58] on button "Kho công nợ" at bounding box center [234, 55] width 67 height 29
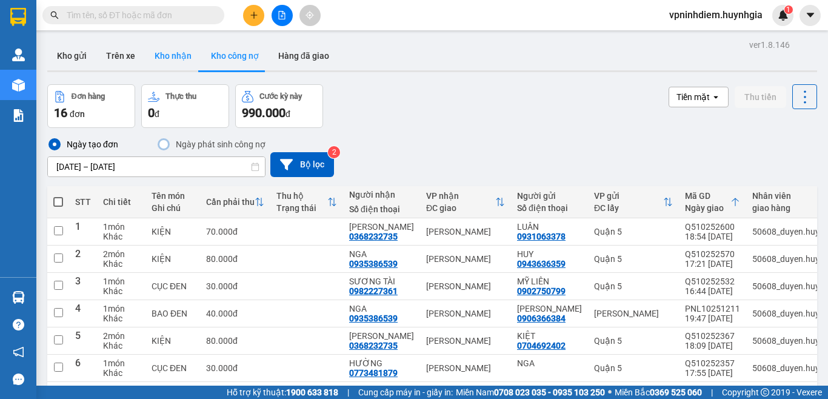
click at [174, 52] on button "Kho nhận" at bounding box center [173, 55] width 56 height 29
